Goal: Task Accomplishment & Management: Manage account settings

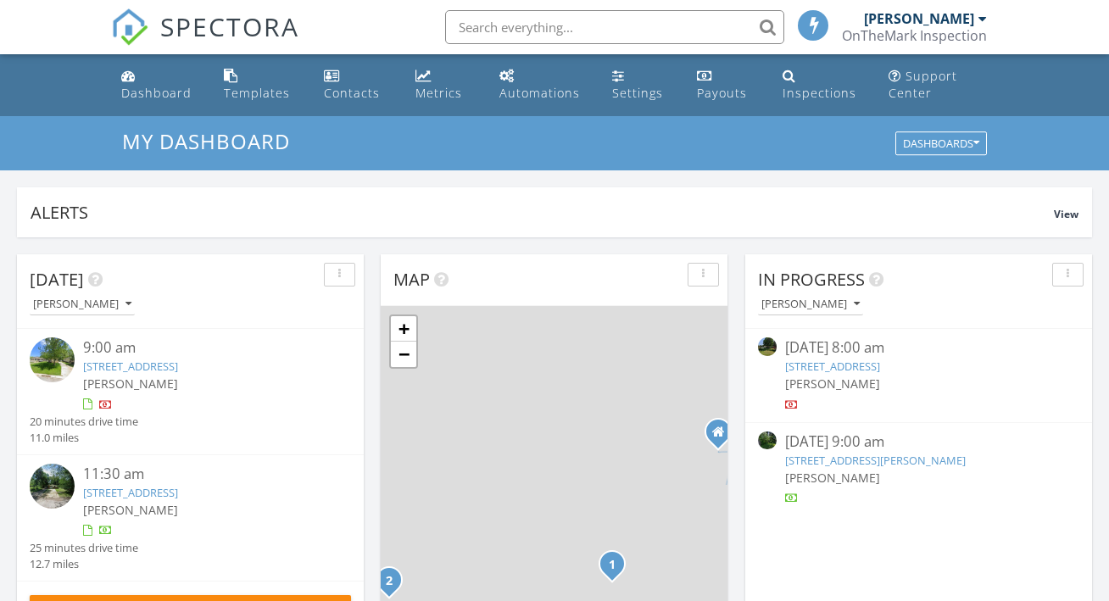
click at [178, 359] on link "707-1 Fremont Rd, Valparaiso, IN 46385" at bounding box center [130, 366] width 95 height 15
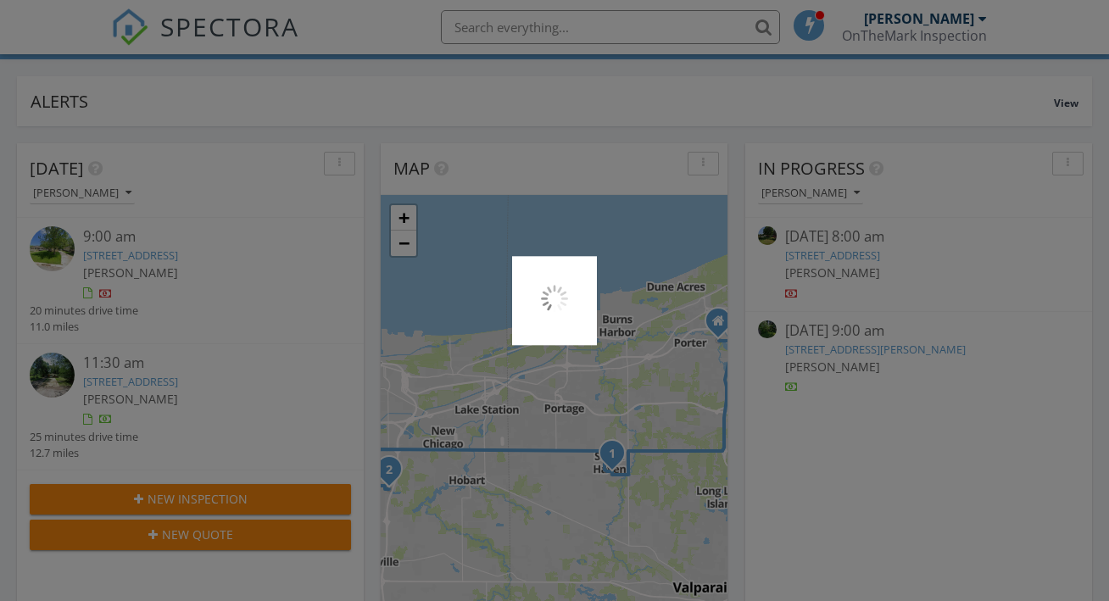
click at [206, 253] on div at bounding box center [554, 300] width 1109 height 601
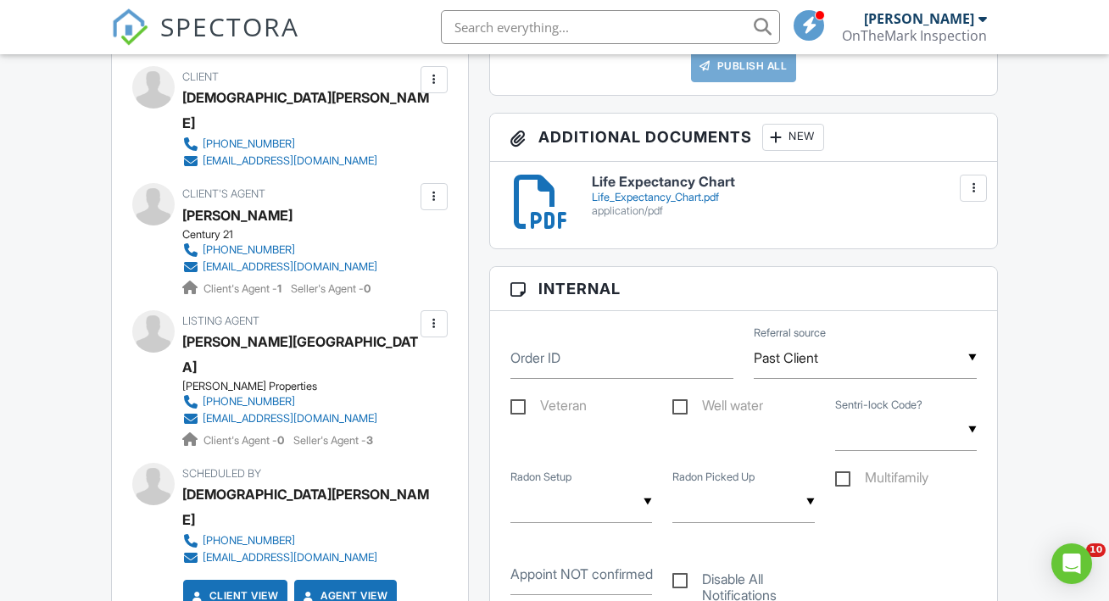
scroll to position [2283, 0]
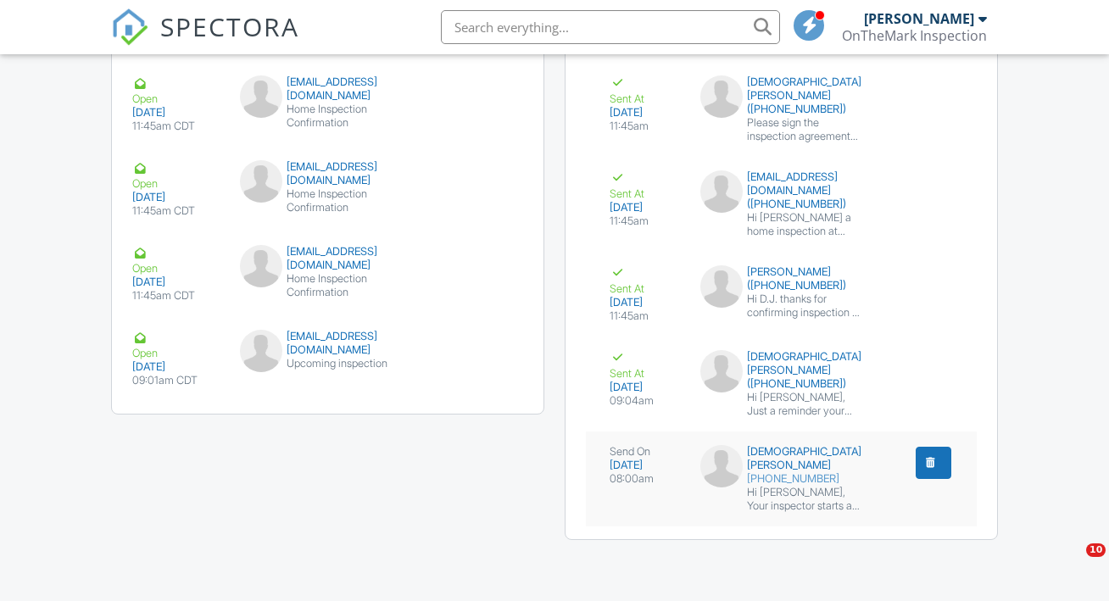
click at [793, 483] on div "[PHONE_NUMBER]" at bounding box center [781, 479] width 162 height 14
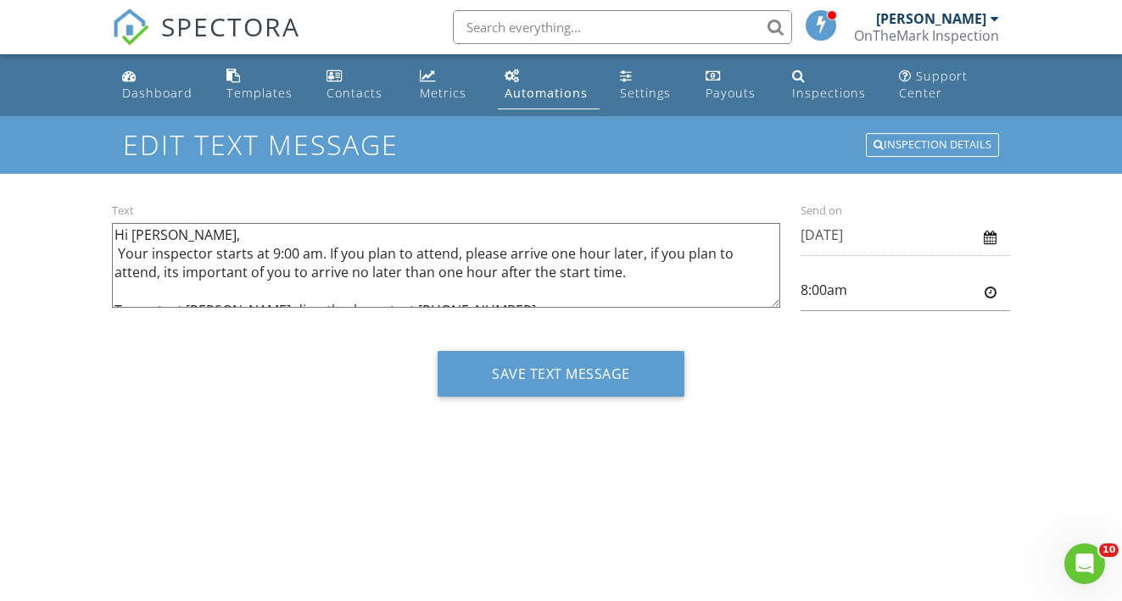
click at [620, 273] on textarea "Hi [PERSON_NAME], Your inspector starts at 9:00 am. If you plan to attend, plea…" at bounding box center [446, 265] width 668 height 85
click at [176, 271] on textarea "Hi [PERSON_NAME], Your inspector starts at 9:00 am. If you plan to attend, plea…" at bounding box center [446, 265] width 668 height 85
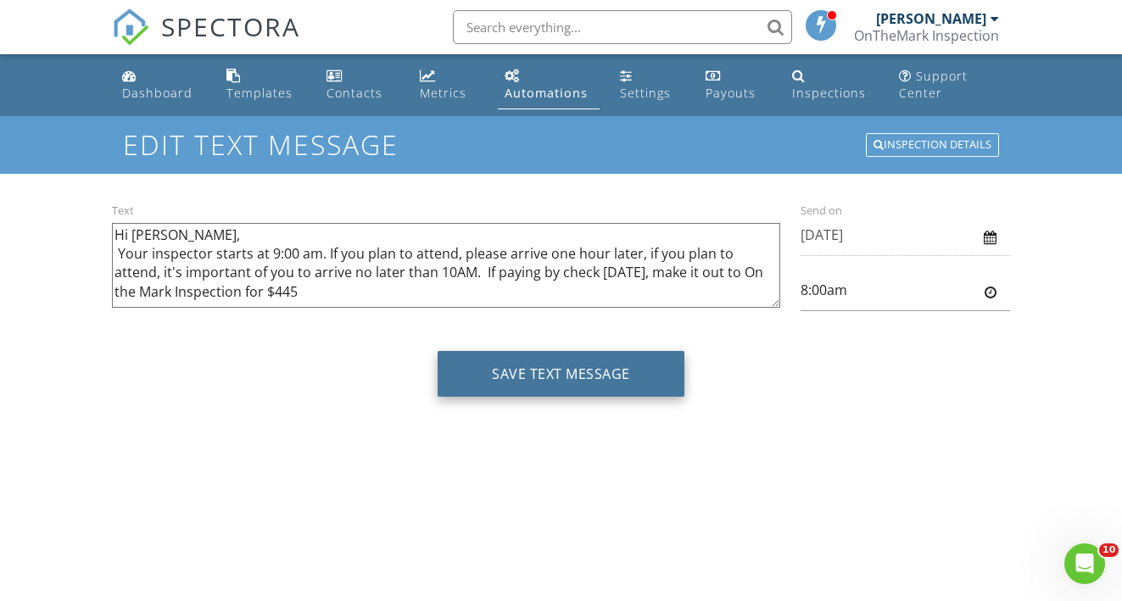
type textarea "Hi Christian, Your inspector starts at 9:00 am. If you plan to attend, please a…"
click at [554, 370] on button "Save Text Message" at bounding box center [561, 374] width 247 height 46
